Goal: Task Accomplishment & Management: Use online tool/utility

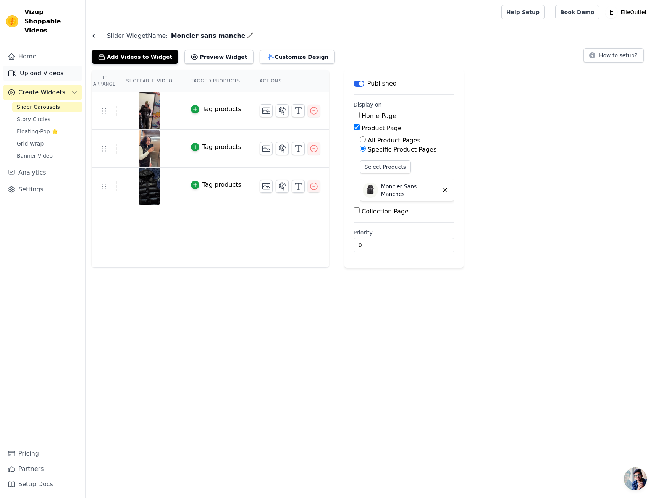
click at [48, 66] on link "Upload Videos" at bounding box center [42, 73] width 79 height 15
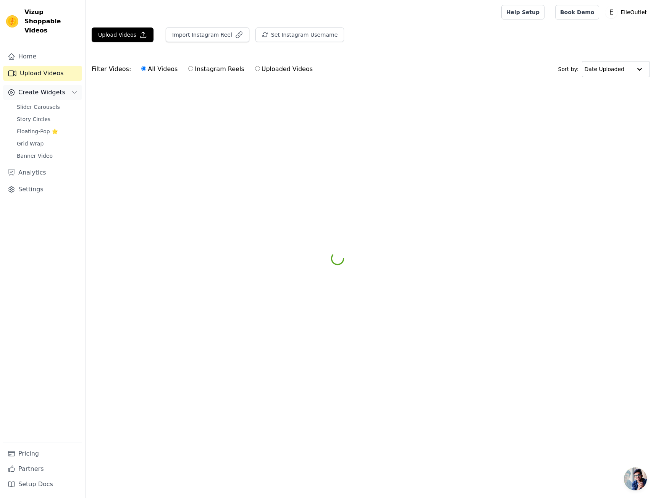
click at [42, 88] on span "Create Widgets" at bounding box center [41, 92] width 47 height 9
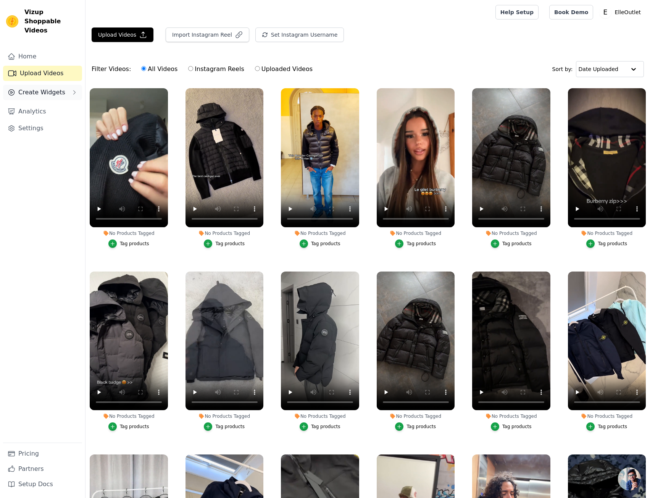
click at [40, 88] on span "Create Widgets" at bounding box center [41, 92] width 47 height 9
click at [39, 115] on span "Story Circles" at bounding box center [34, 119] width 34 height 8
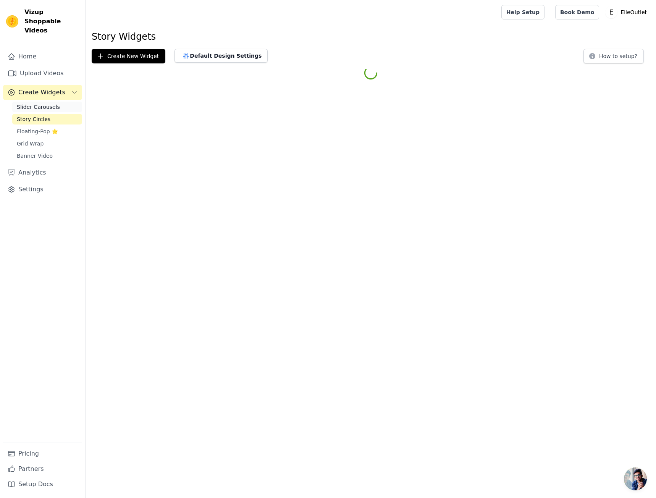
click at [40, 103] on span "Slider Carousels" at bounding box center [38, 107] width 43 height 8
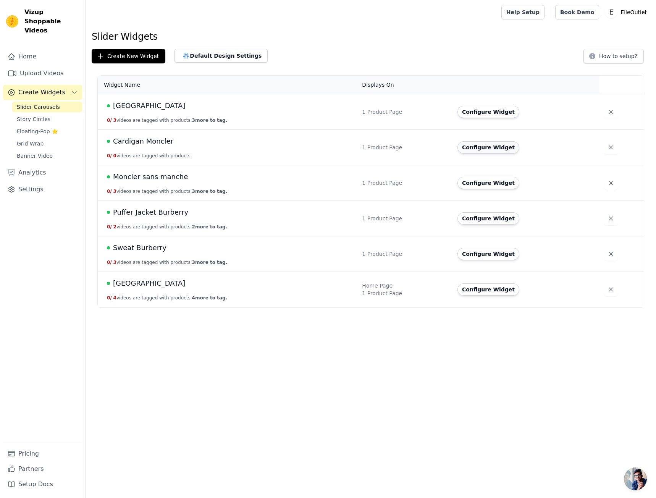
click at [473, 147] on button "Configure Widget" at bounding box center [488, 147] width 62 height 12
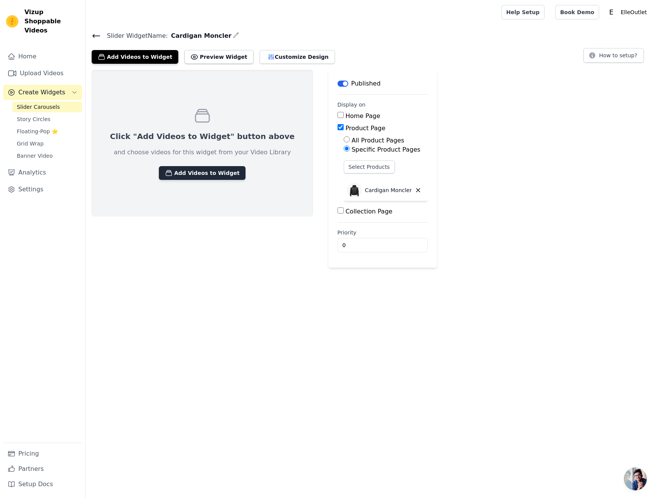
click at [197, 168] on button "Add Videos to Widget" at bounding box center [202, 173] width 87 height 14
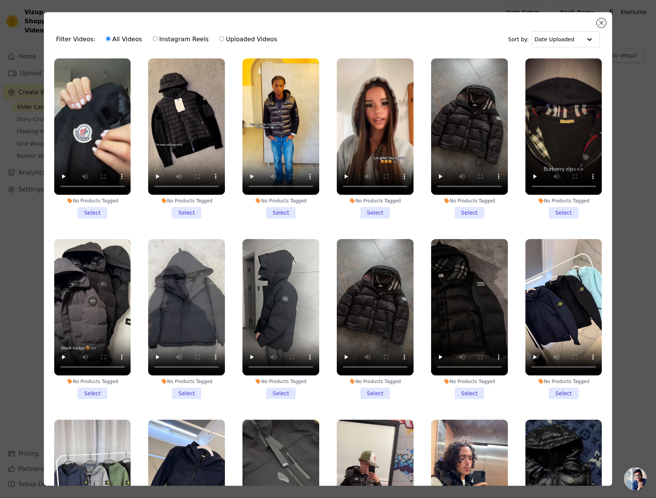
drag, startPoint x: 94, startPoint y: 211, endPoint x: 164, endPoint y: 211, distance: 69.9
click at [95, 211] on li "No Products Tagged Select" at bounding box center [92, 138] width 77 height 160
click at [0, 0] on input "No Products Tagged Select" at bounding box center [0, 0] width 0 height 0
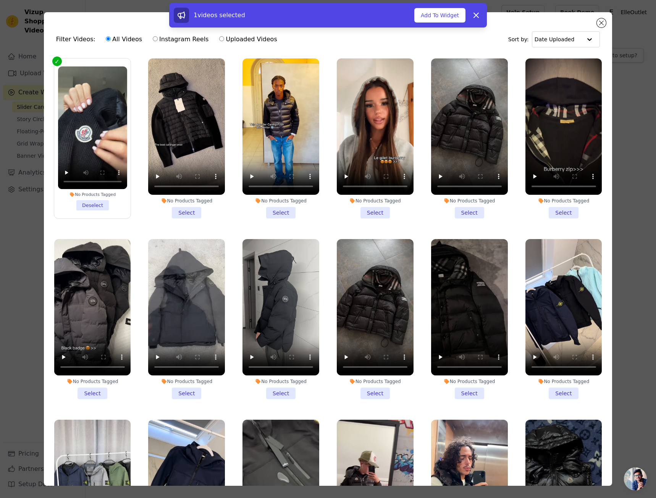
click at [183, 210] on li "No Products Tagged Select" at bounding box center [186, 138] width 77 height 160
click at [0, 0] on input "No Products Tagged Select" at bounding box center [0, 0] width 0 height 0
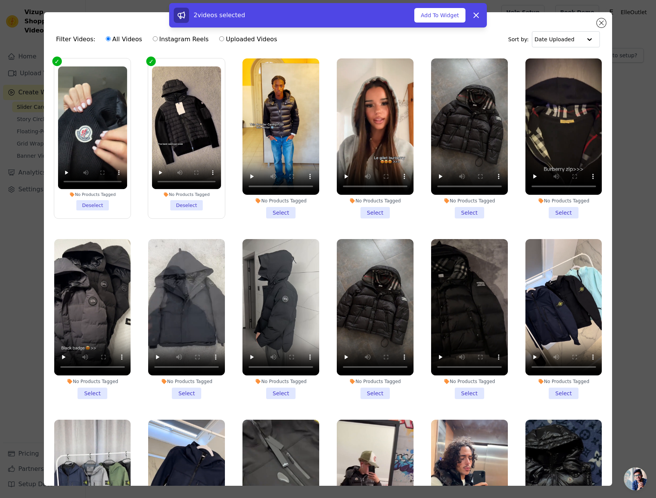
click at [279, 212] on li "No Products Tagged Select" at bounding box center [280, 138] width 77 height 160
click at [0, 0] on input "No Products Tagged Select" at bounding box center [0, 0] width 0 height 0
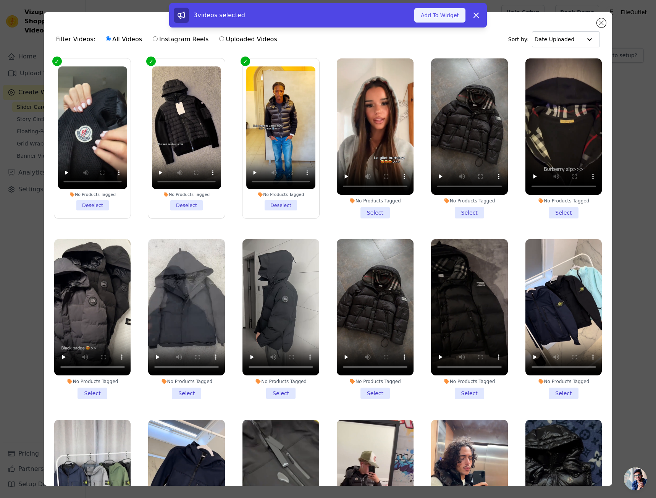
click at [436, 19] on button "Add To Widget" at bounding box center [439, 15] width 51 height 15
